Goal: Book appointment/travel/reservation

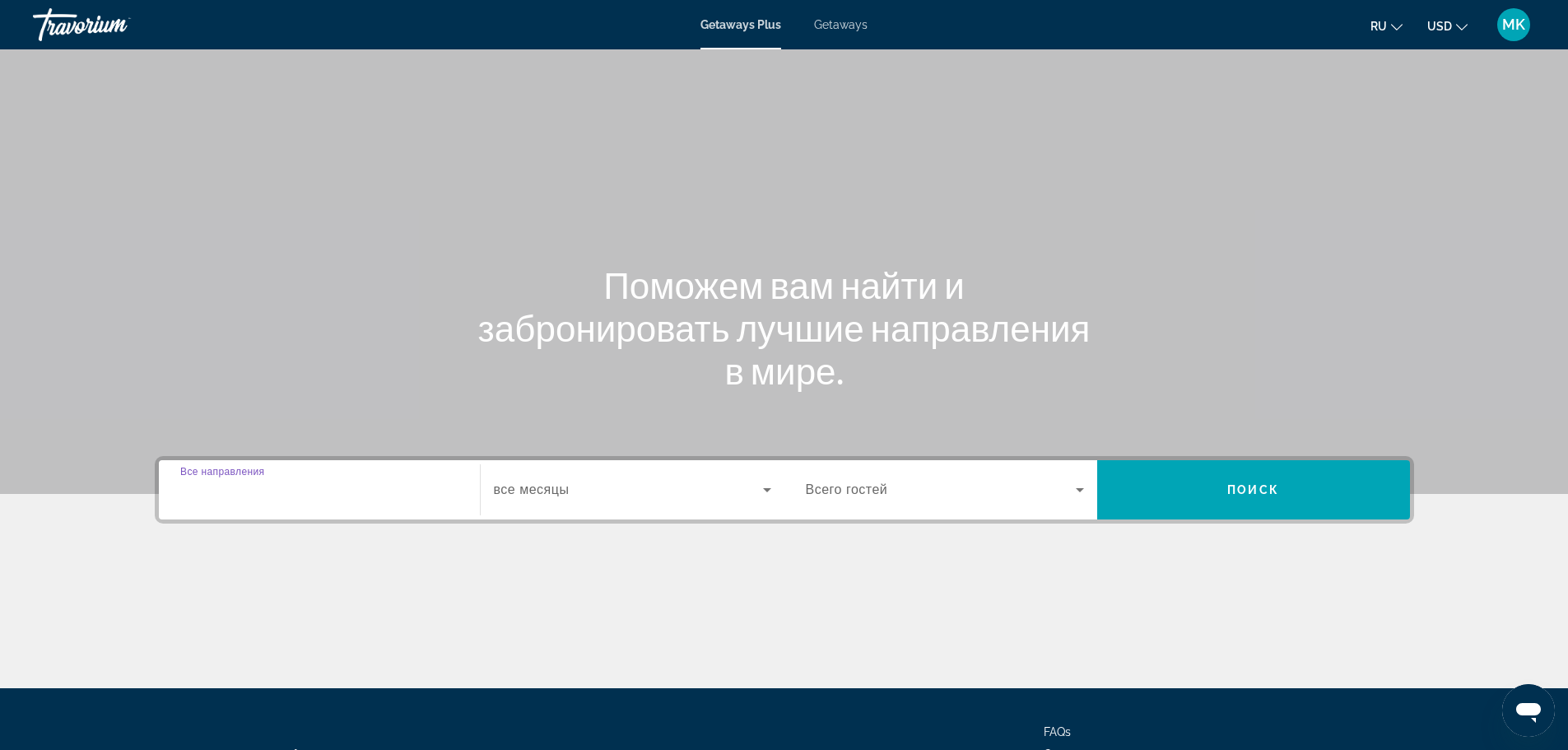
click at [313, 487] on input "Destination Все направления" at bounding box center [318, 491] width 278 height 19
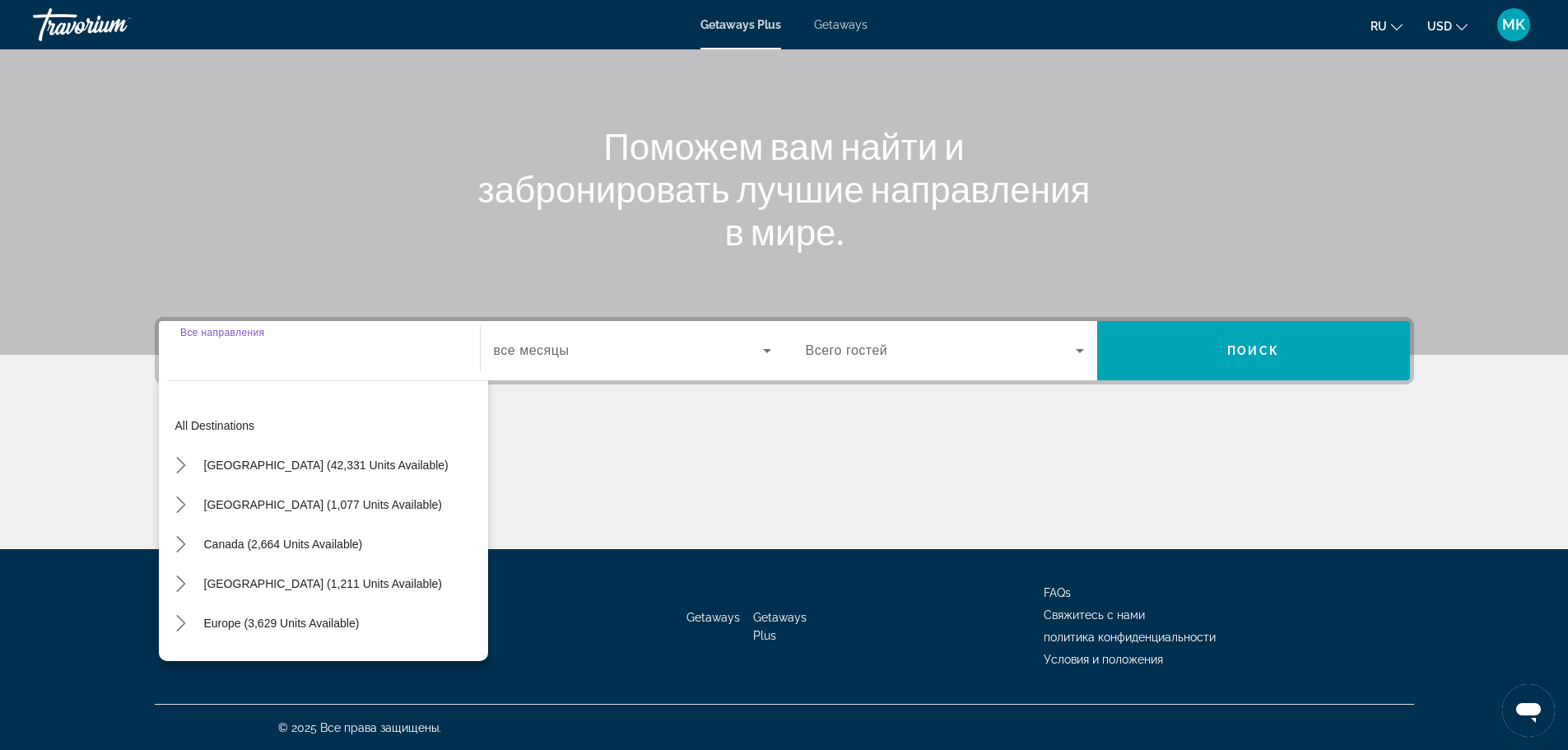
scroll to position [140, 0]
click at [184, 619] on icon "Toggle Europe (3,629 units available) submenu" at bounding box center [181, 621] width 16 height 16
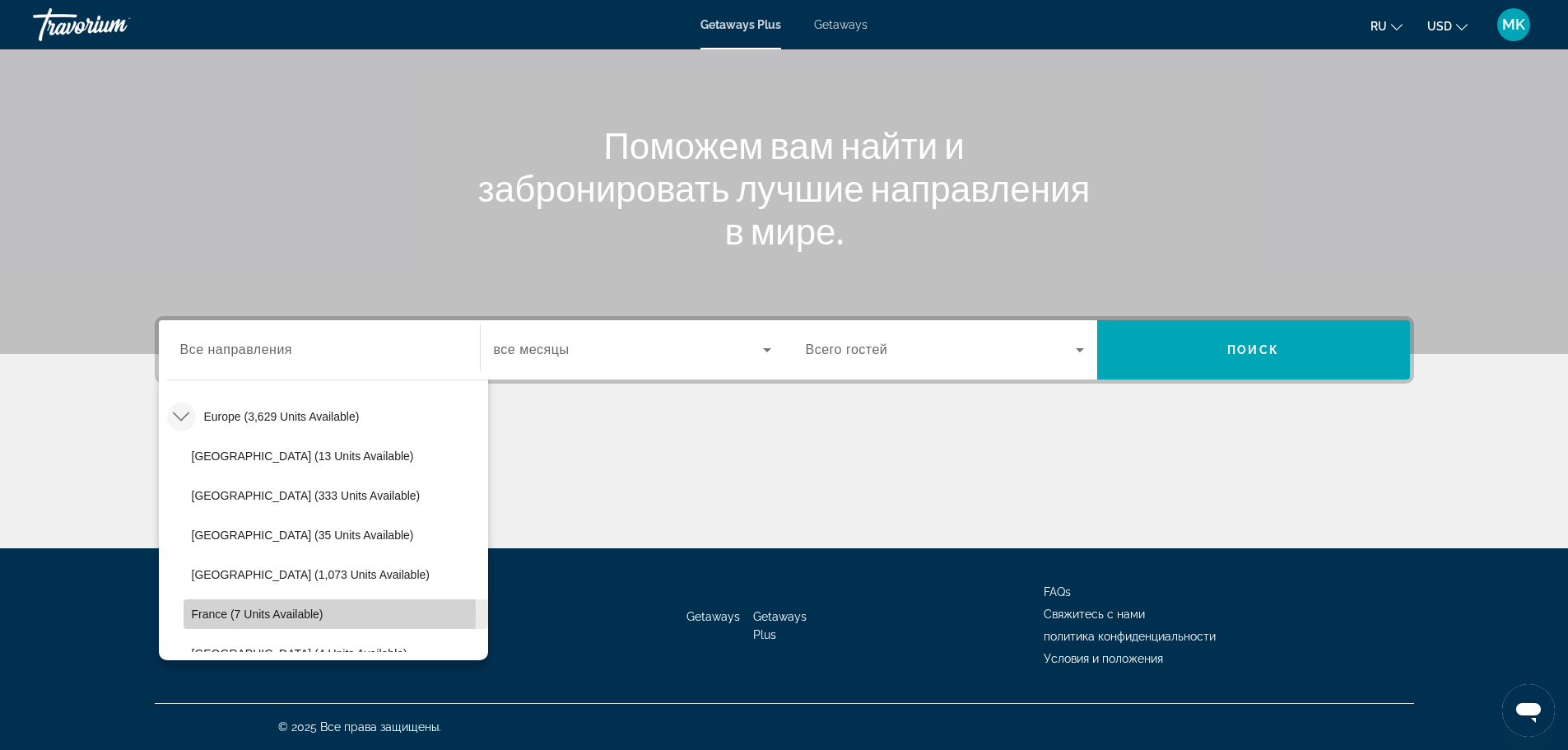
click at [252, 614] on span "France (7 units available)" at bounding box center [257, 615] width 132 height 14
type input "**********"
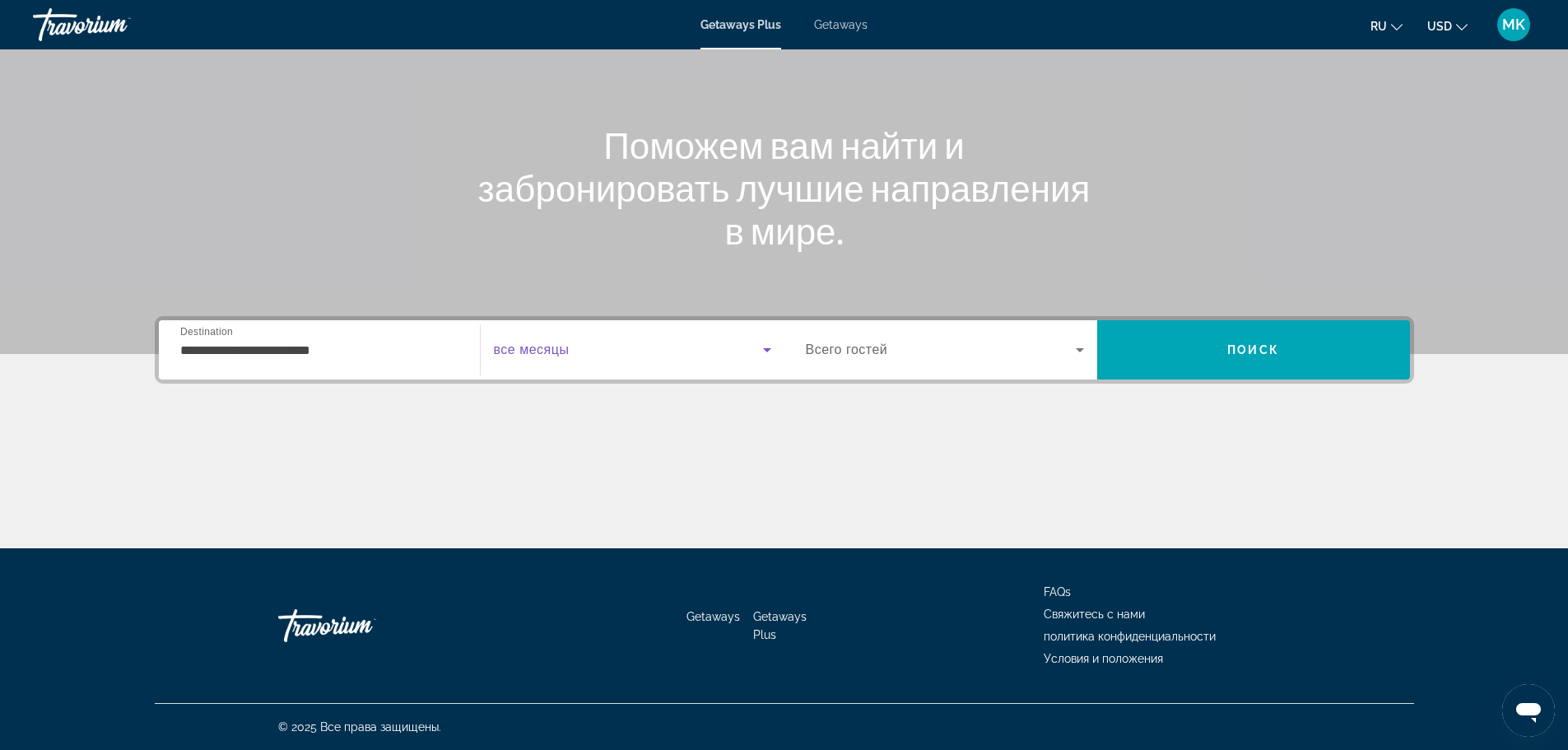
click at [769, 347] on icon "Search widget" at bounding box center [767, 349] width 19 height 19
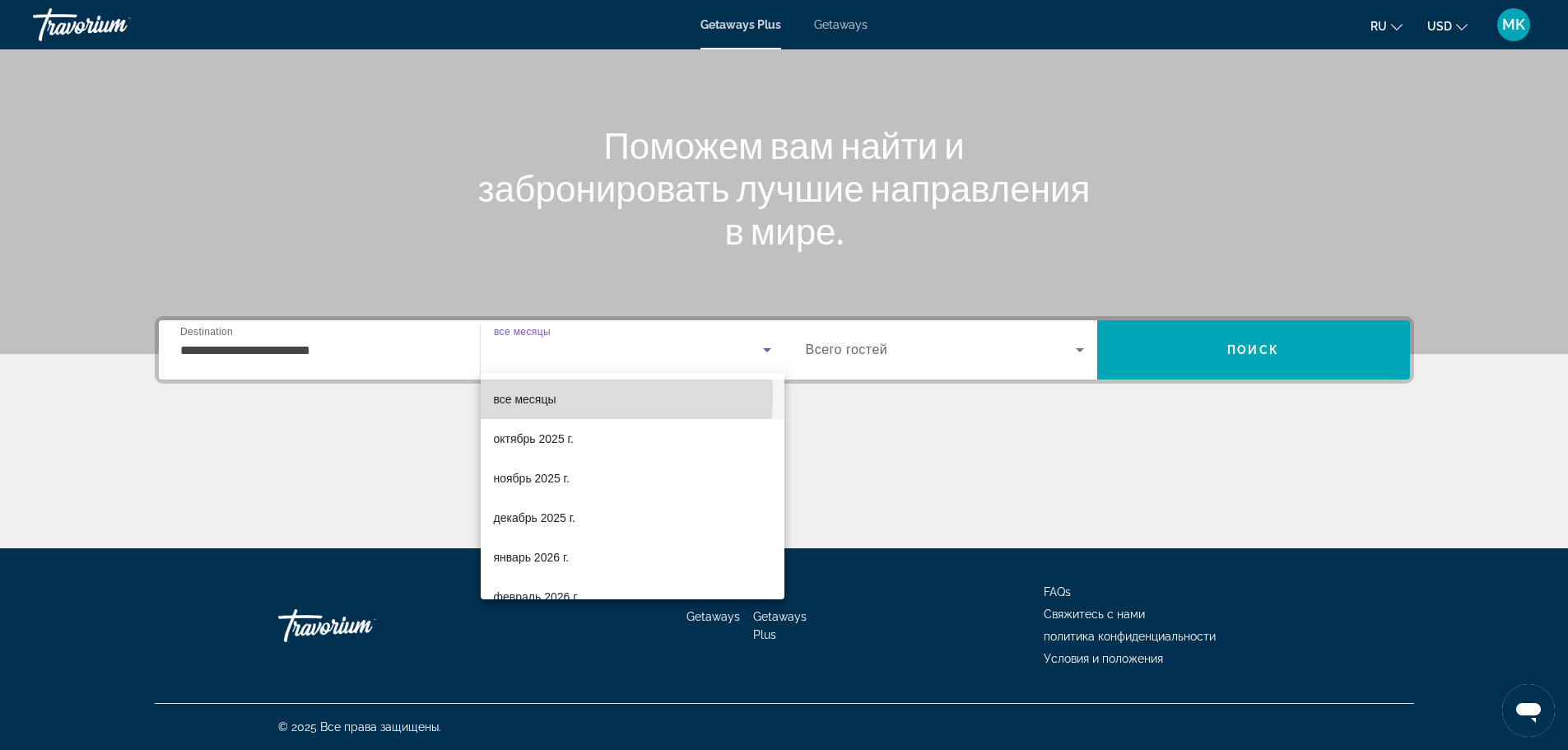
click at [544, 395] on span "все месяцы" at bounding box center [525, 400] width 63 height 14
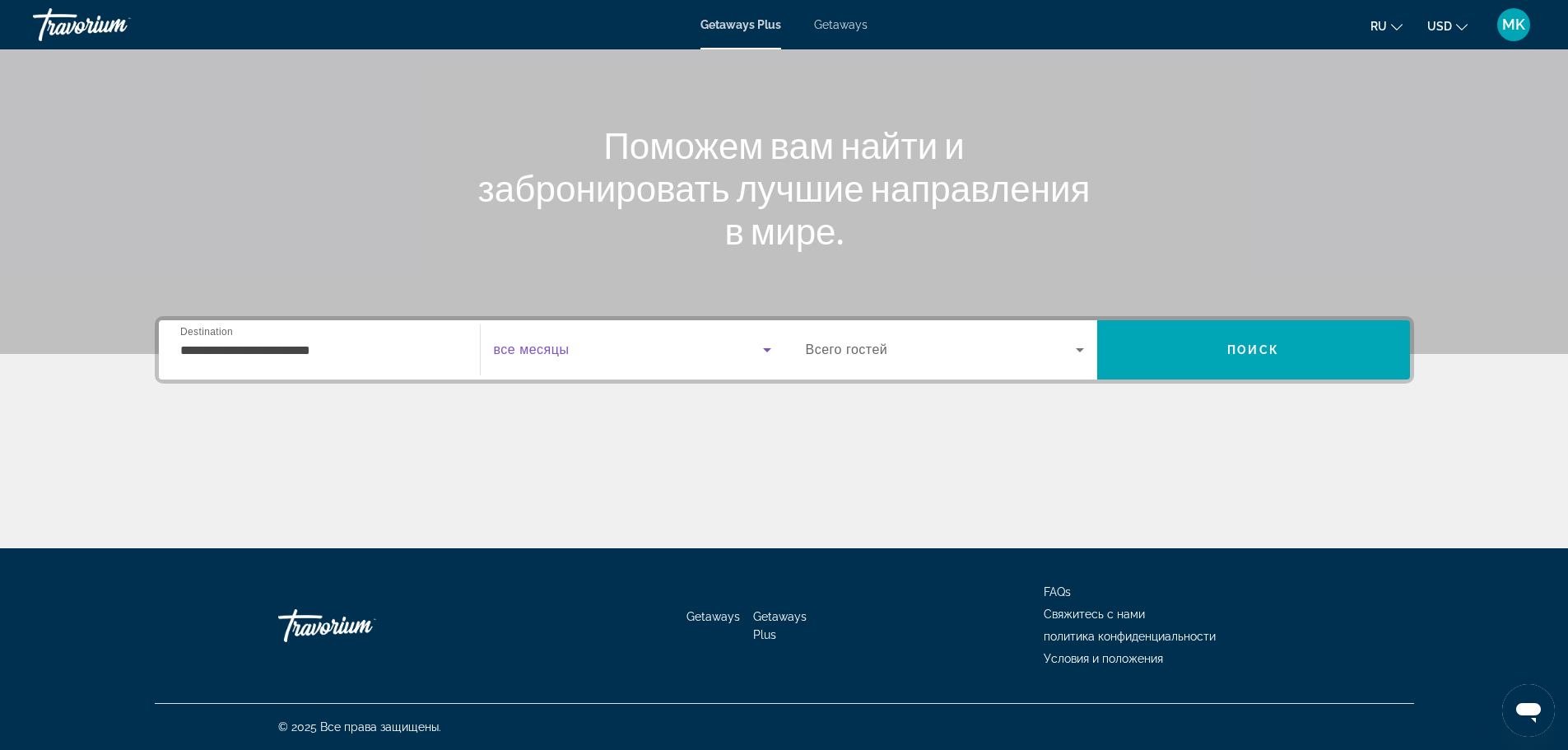
click at [767, 349] on icon "Search widget" at bounding box center [767, 350] width 9 height 4
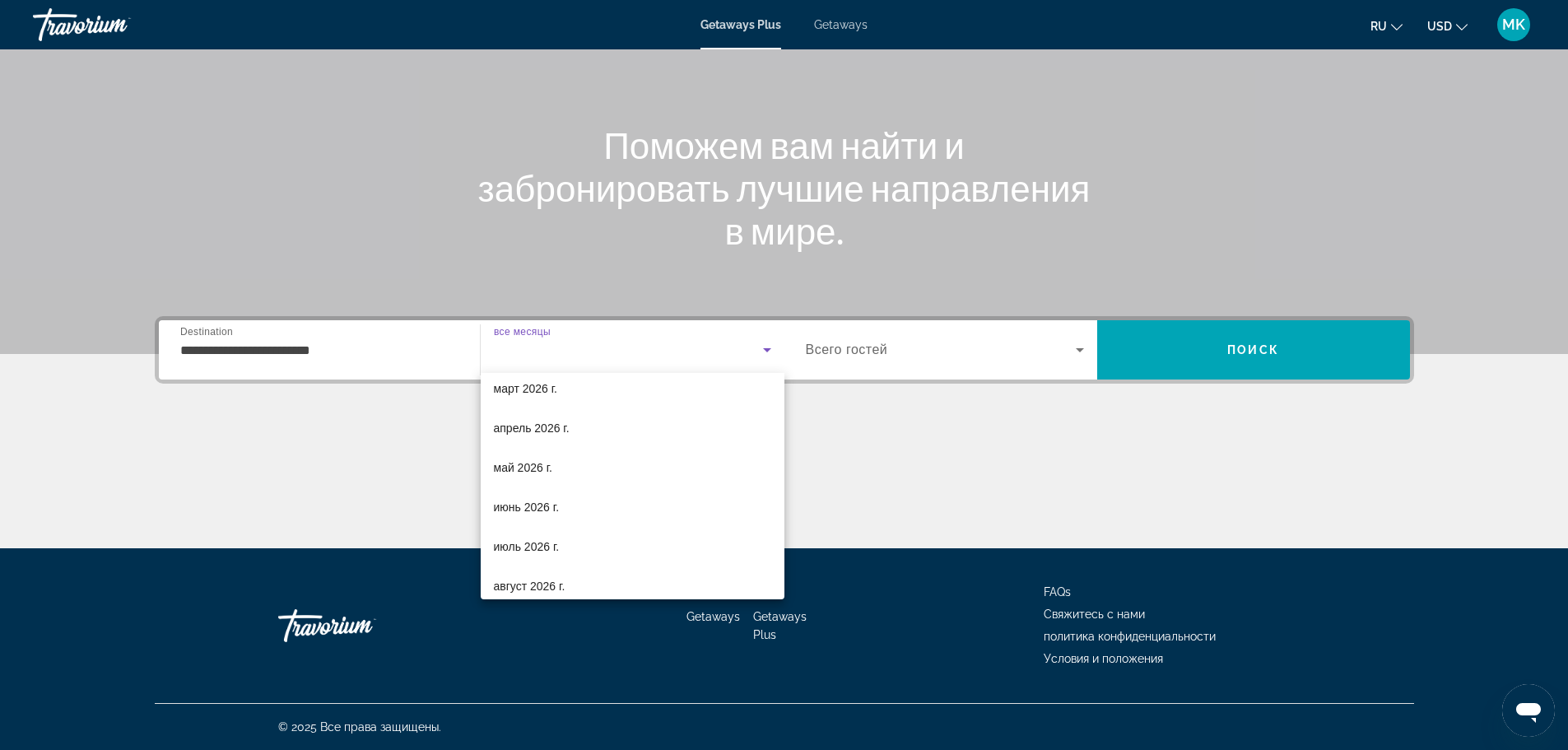
scroll to position [250, 0]
click at [522, 545] on span "июль 2026 г." at bounding box center [527, 545] width 66 height 19
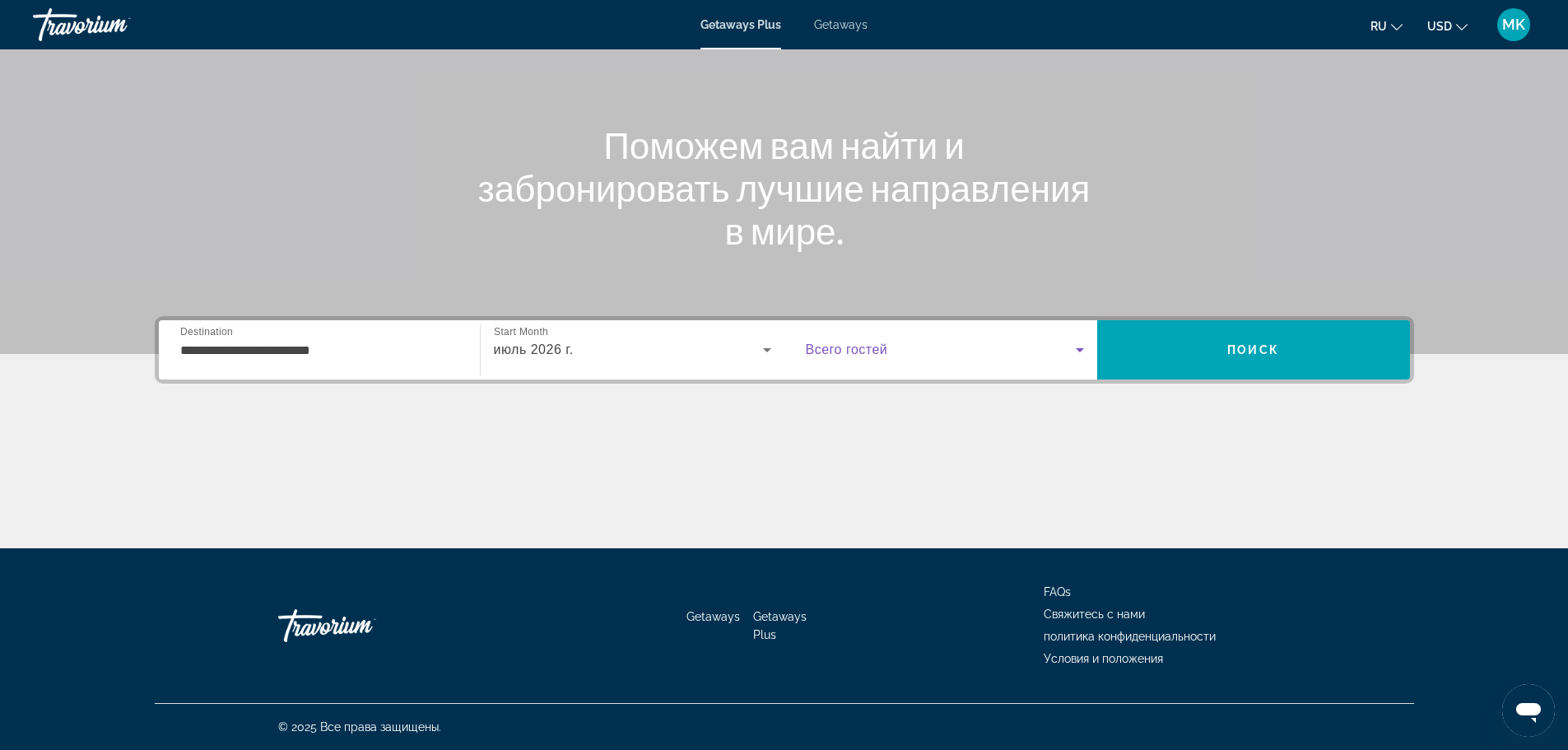
click at [1081, 348] on icon "Search widget" at bounding box center [1080, 350] width 9 height 4
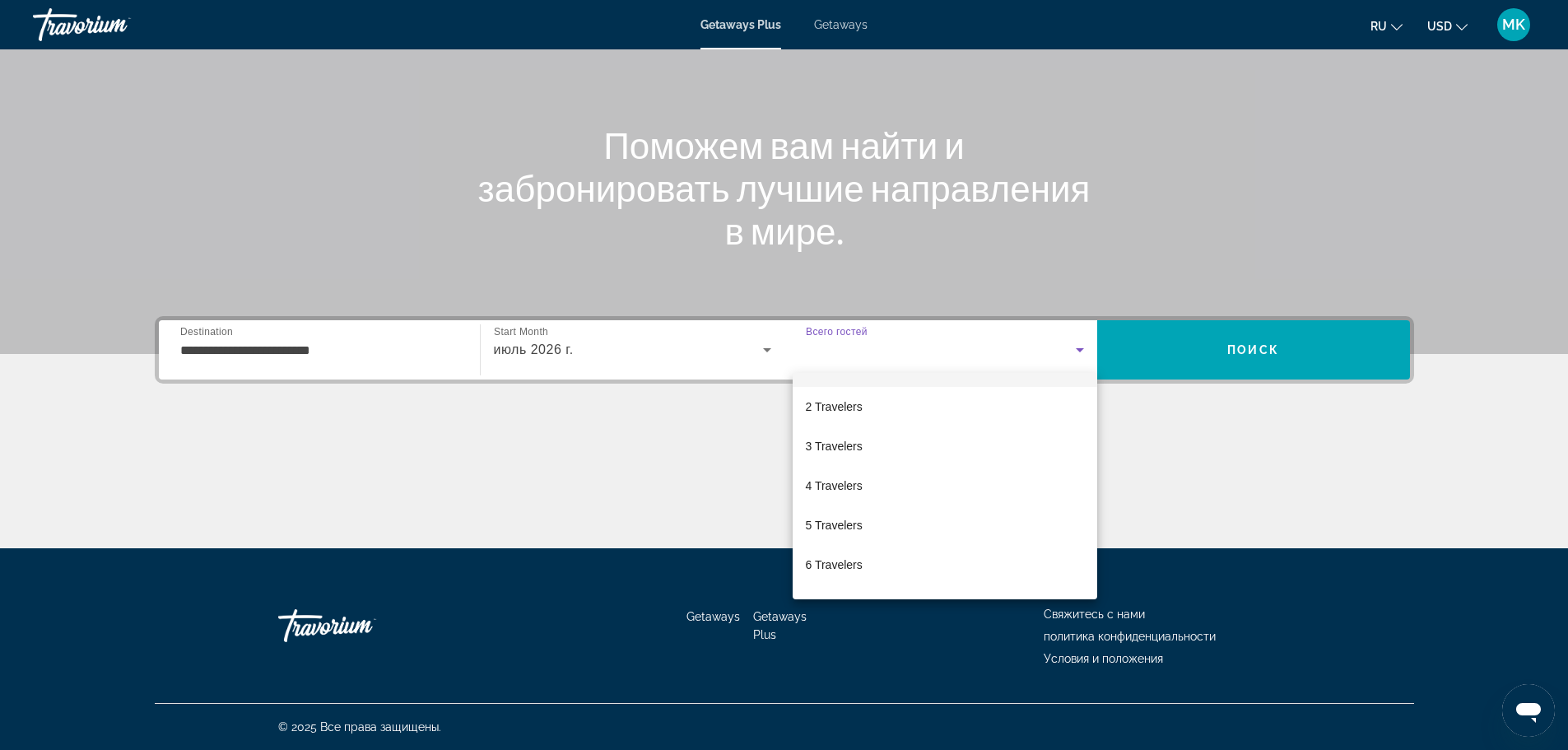
scroll to position [33, 0]
click at [835, 522] on span "5 Travelers" at bounding box center [834, 525] width 57 height 19
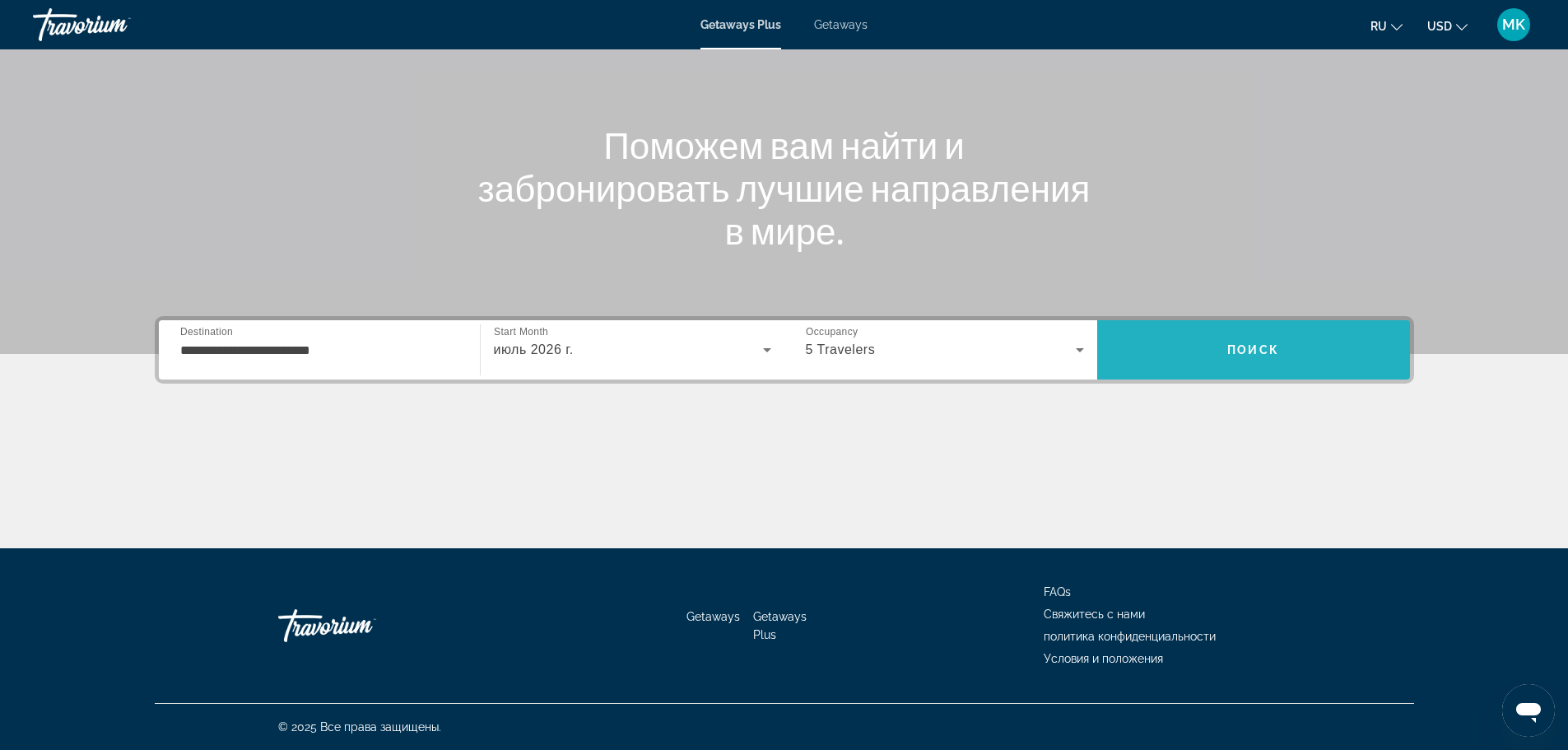
click at [1242, 350] on span "Поиск" at bounding box center [1253, 350] width 52 height 14
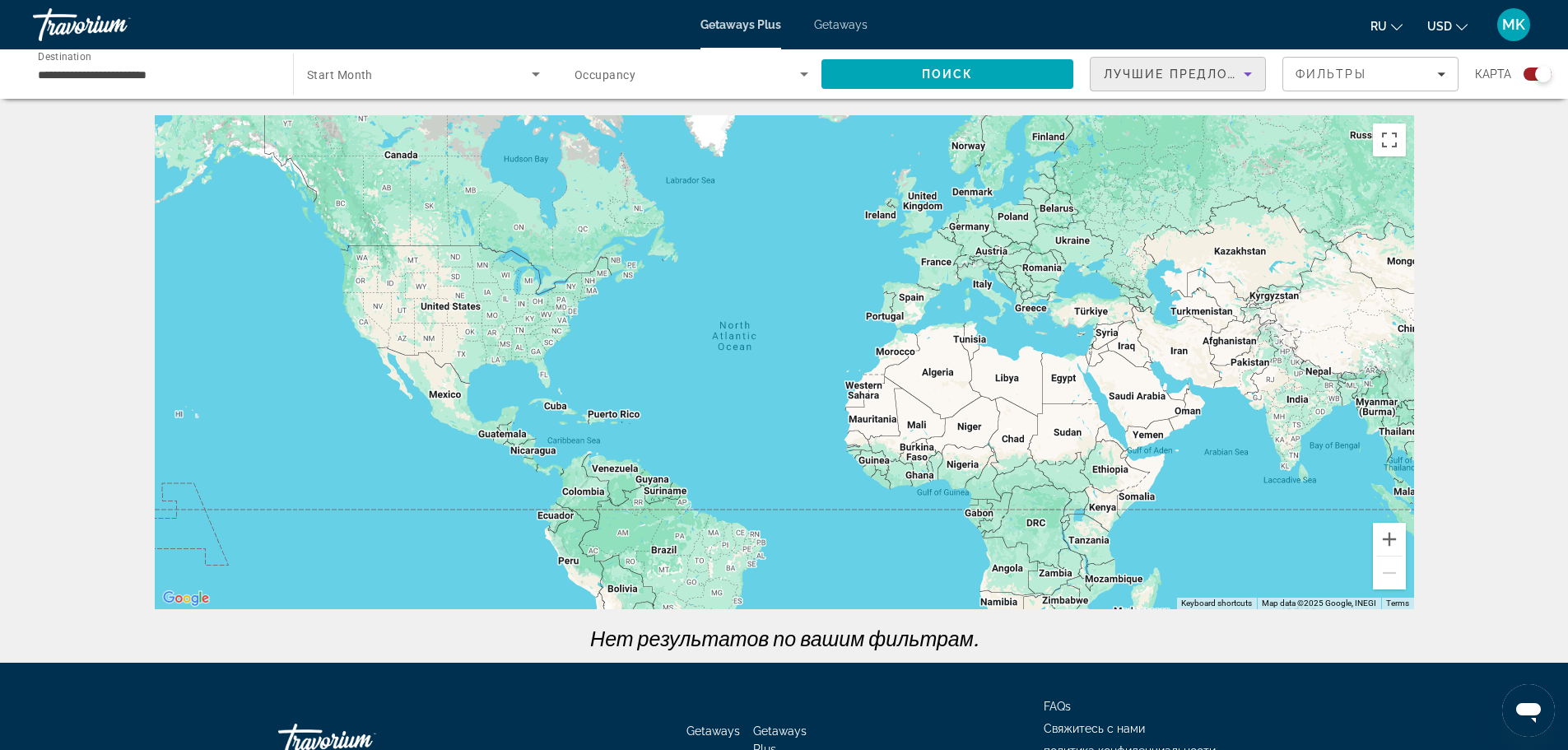
click at [1243, 75] on icon "Sort by" at bounding box center [1248, 74] width 19 height 19
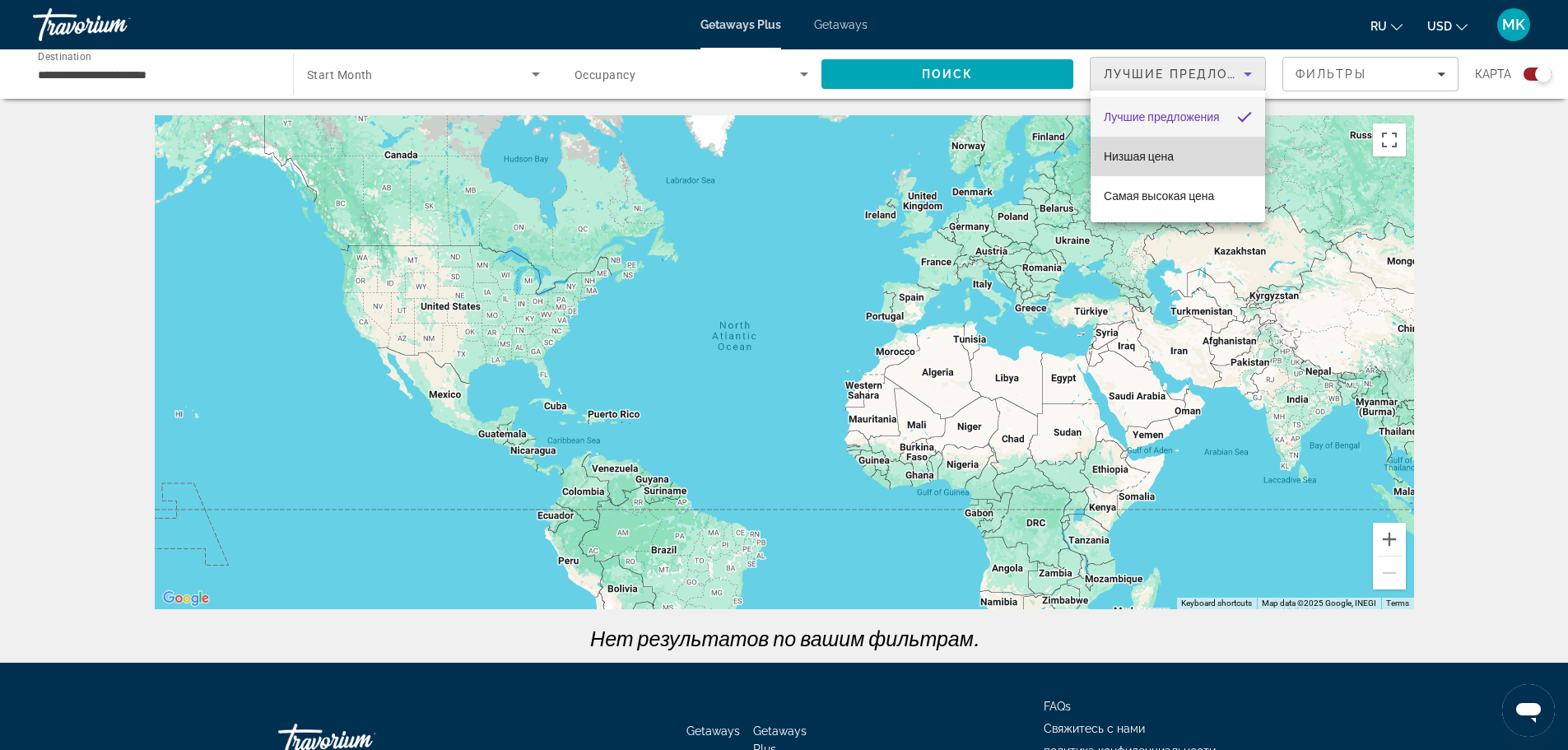
click at [1146, 150] on span "Низшая цена" at bounding box center [1138, 157] width 70 height 14
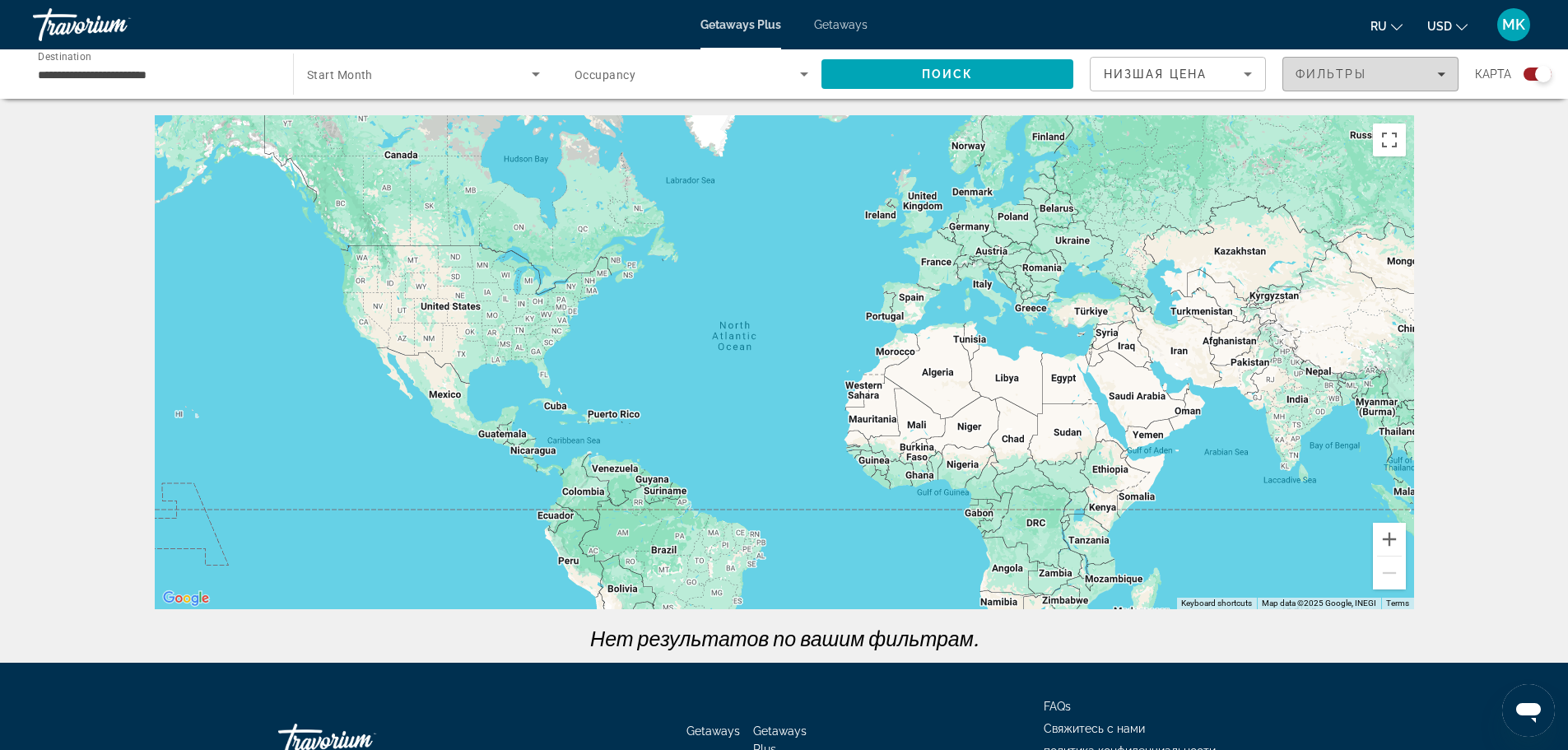
click at [1439, 71] on icon "Filters" at bounding box center [1441, 74] width 9 height 9
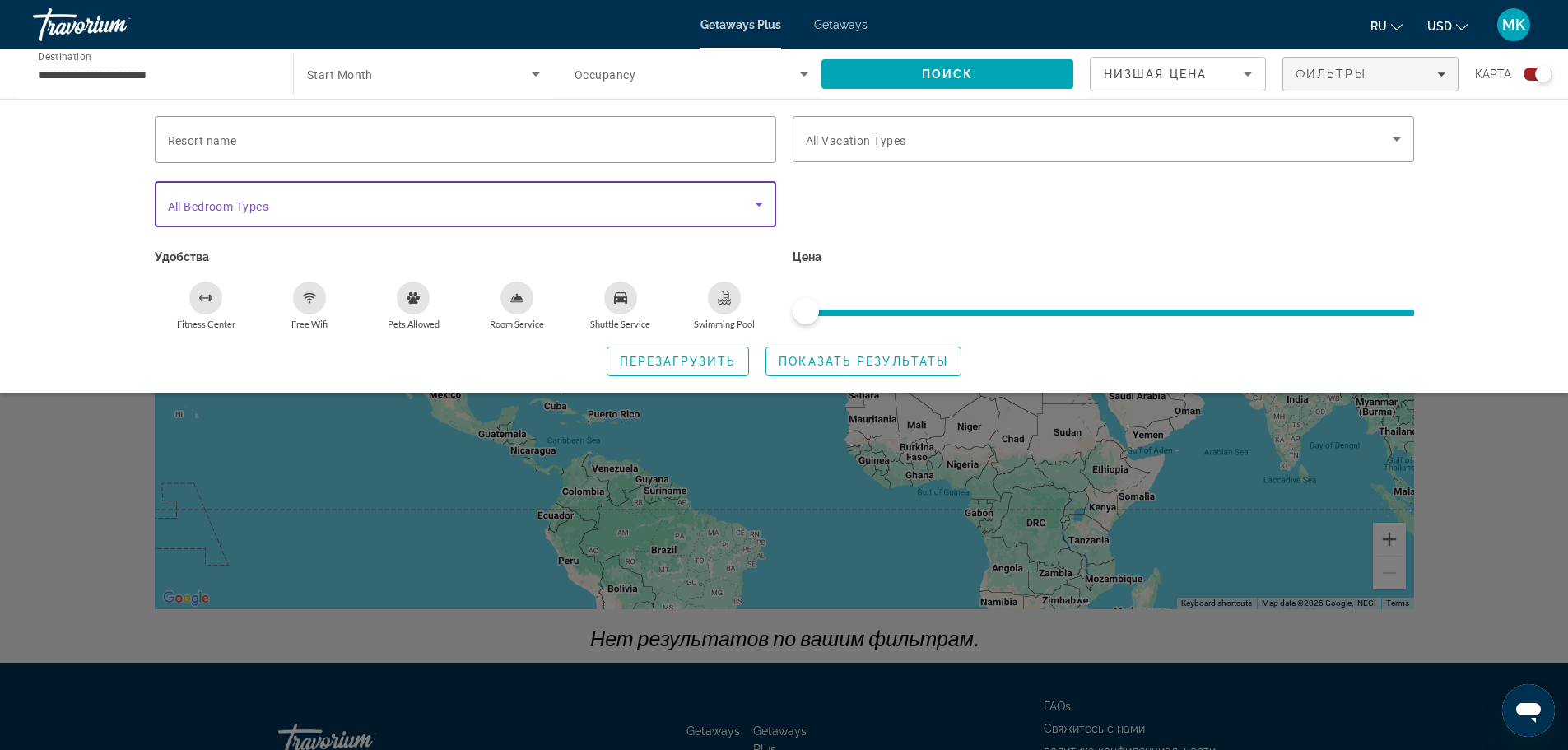
click at [759, 202] on icon "Search widget" at bounding box center [759, 204] width 9 height 4
click at [762, 210] on icon "Search widget" at bounding box center [759, 204] width 19 height 19
click at [759, 203] on icon "Search widget" at bounding box center [759, 204] width 9 height 4
click at [286, 210] on span "Search widget" at bounding box center [461, 204] width 587 height 19
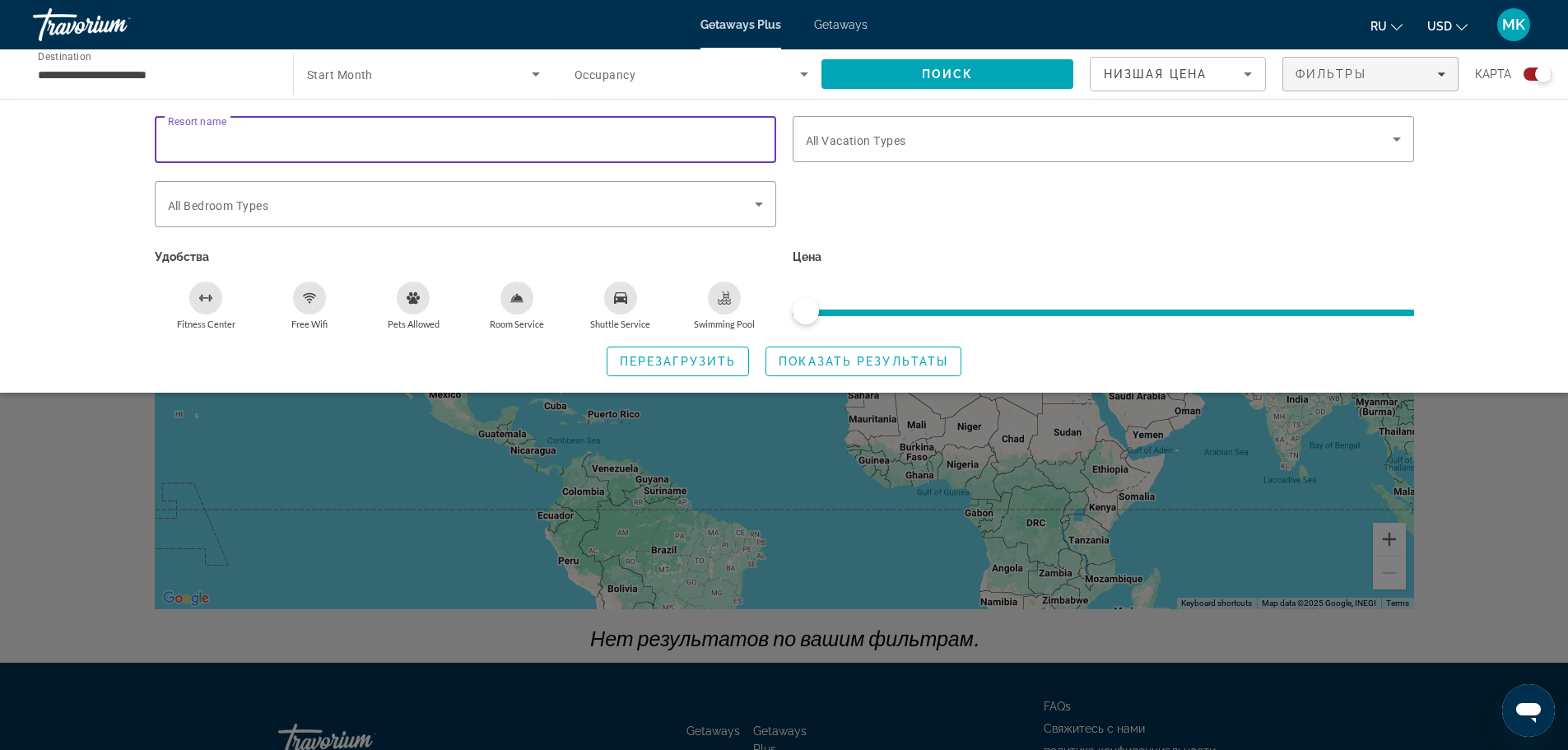
click at [267, 148] on input "Resort name" at bounding box center [465, 139] width 595 height 19
click at [35, 260] on div "Resort name Vacation Types All Vacation Types Bedroom Types All Bedroom Types У…" at bounding box center [784, 246] width 1568 height 294
